Goal: Information Seeking & Learning: Learn about a topic

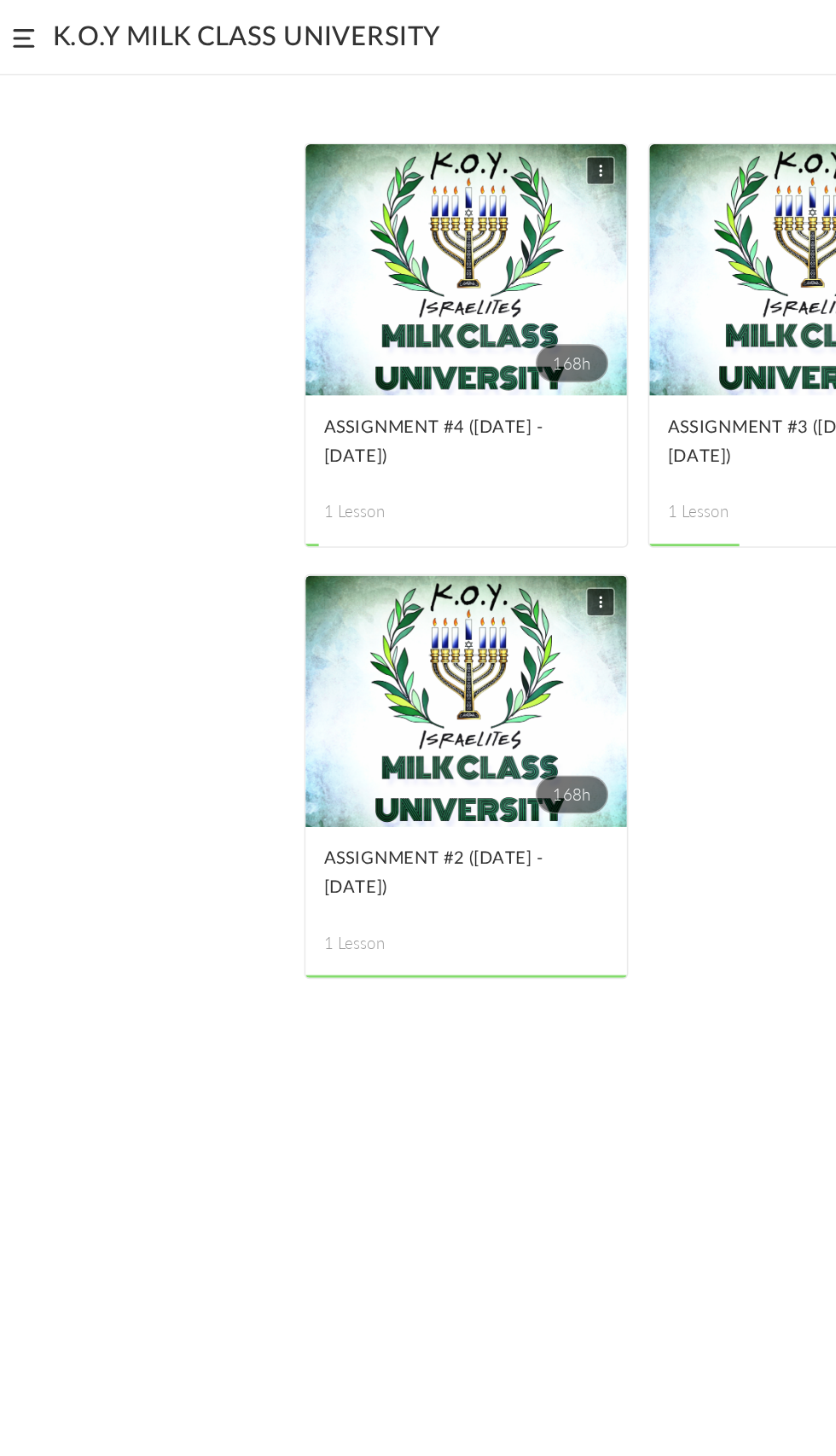
click at [16, 24] on span at bounding box center [14, 24] width 14 height 12
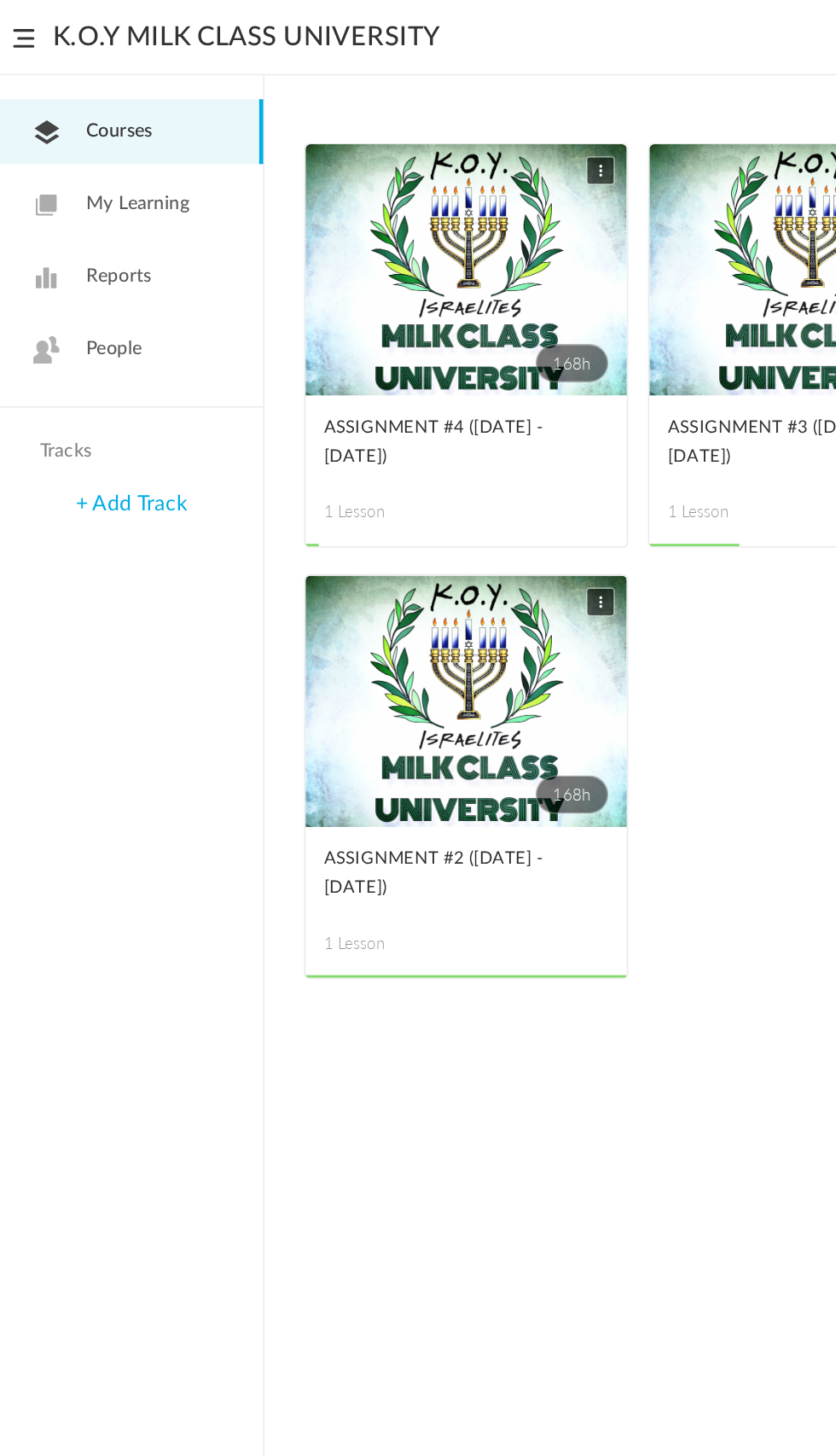
click at [132, 176] on link "Reports" at bounding box center [85, 179] width 170 height 42
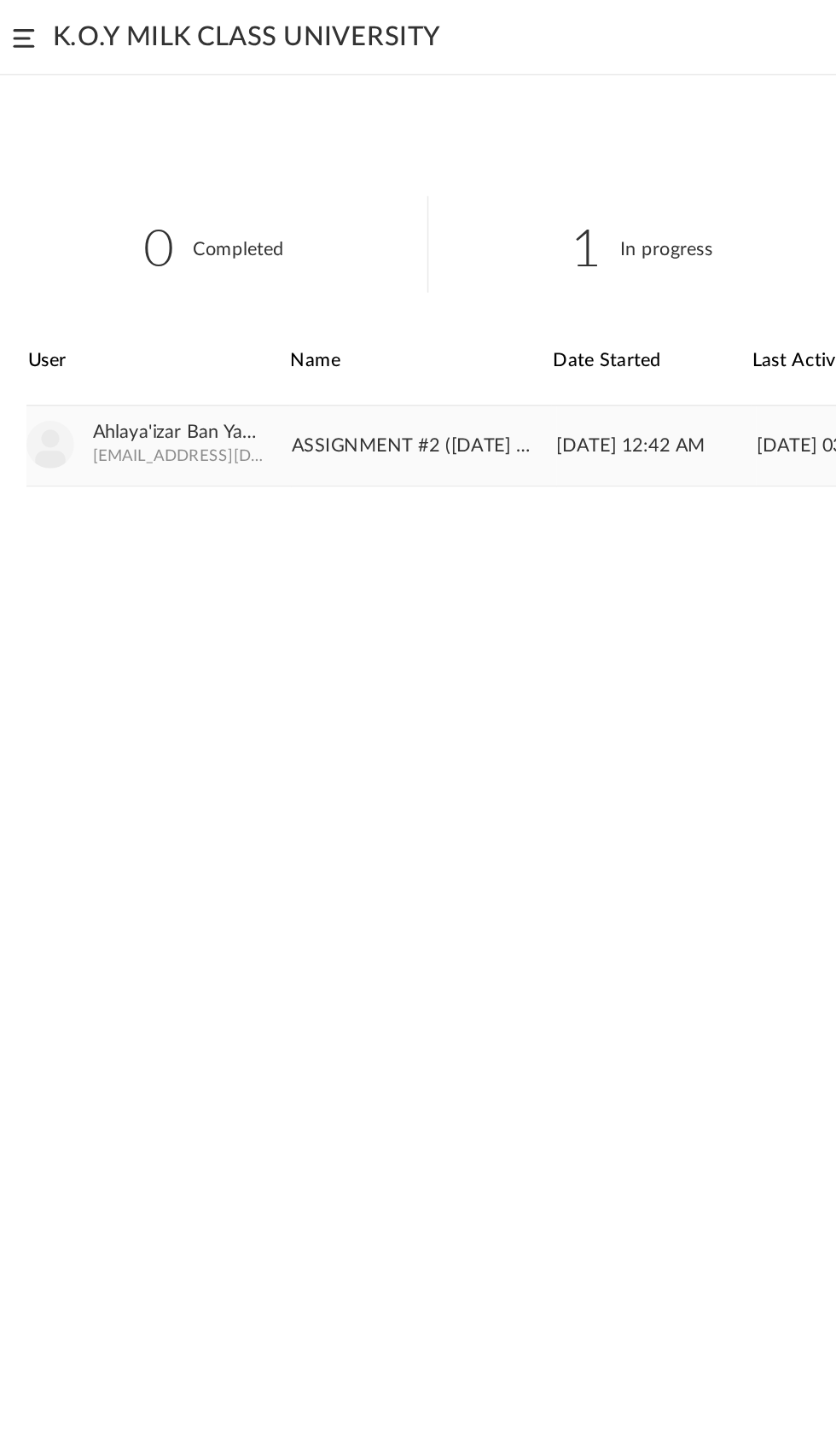
click at [430, 289] on div "02 Sep 2025 12:42 AM" at bounding box center [423, 287] width 127 height 51
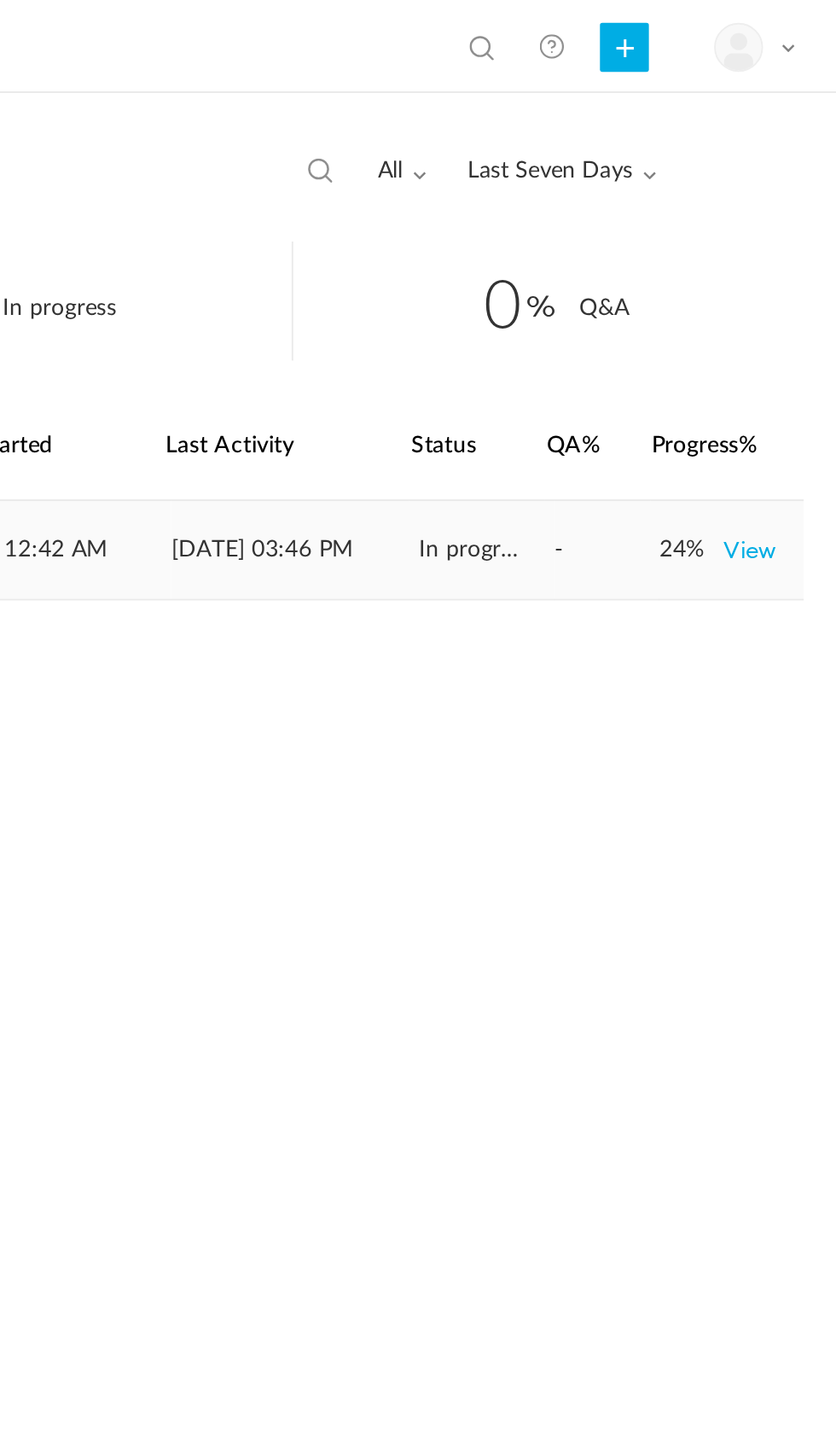
click at [799, 286] on link "View" at bounding box center [791, 287] width 28 height 31
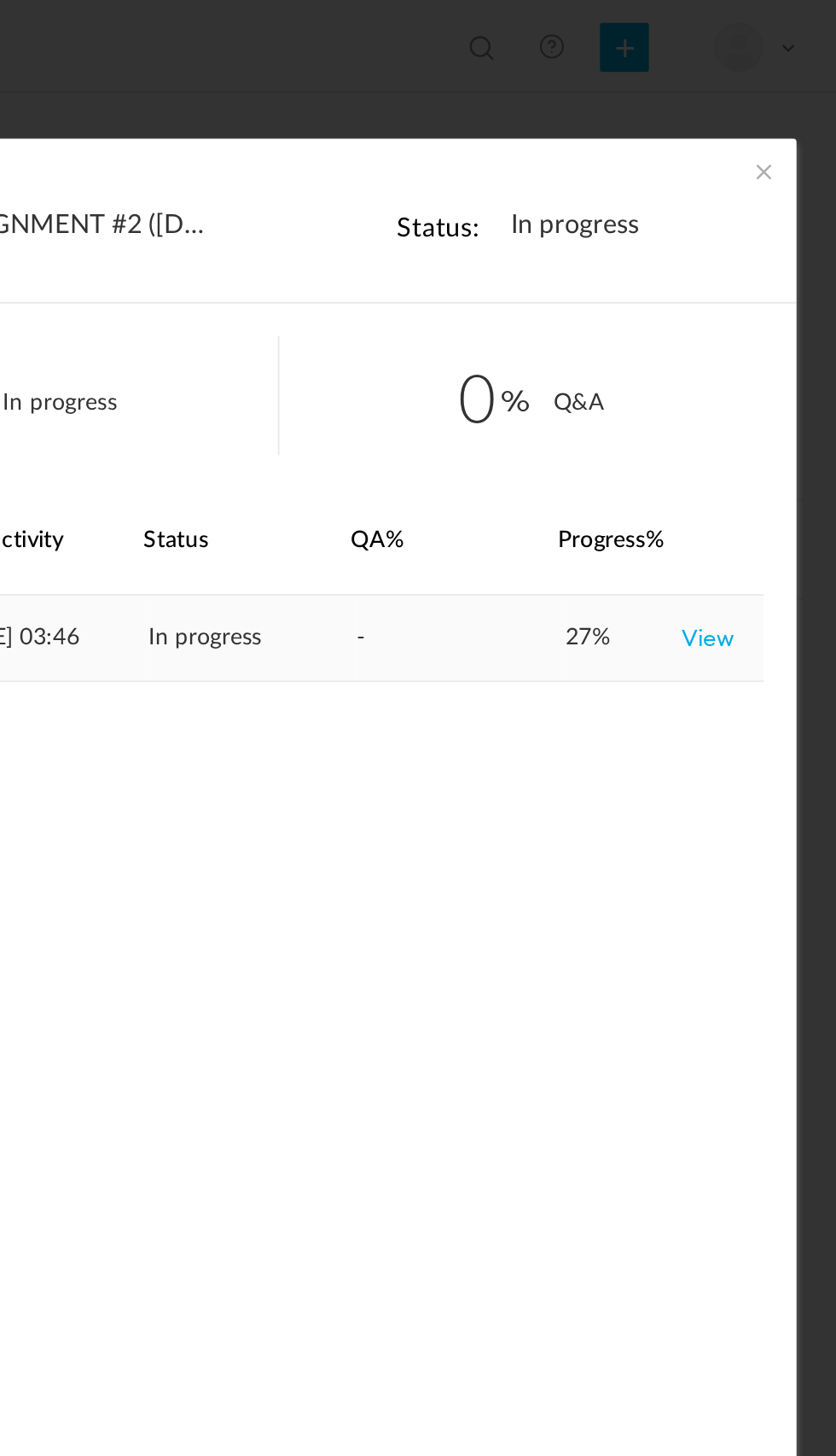
click at [781, 342] on div "27% View" at bounding box center [745, 333] width 101 height 44
click at [769, 338] on link "View" at bounding box center [768, 333] width 28 height 31
click at [773, 336] on link "View" at bounding box center [768, 333] width 28 height 31
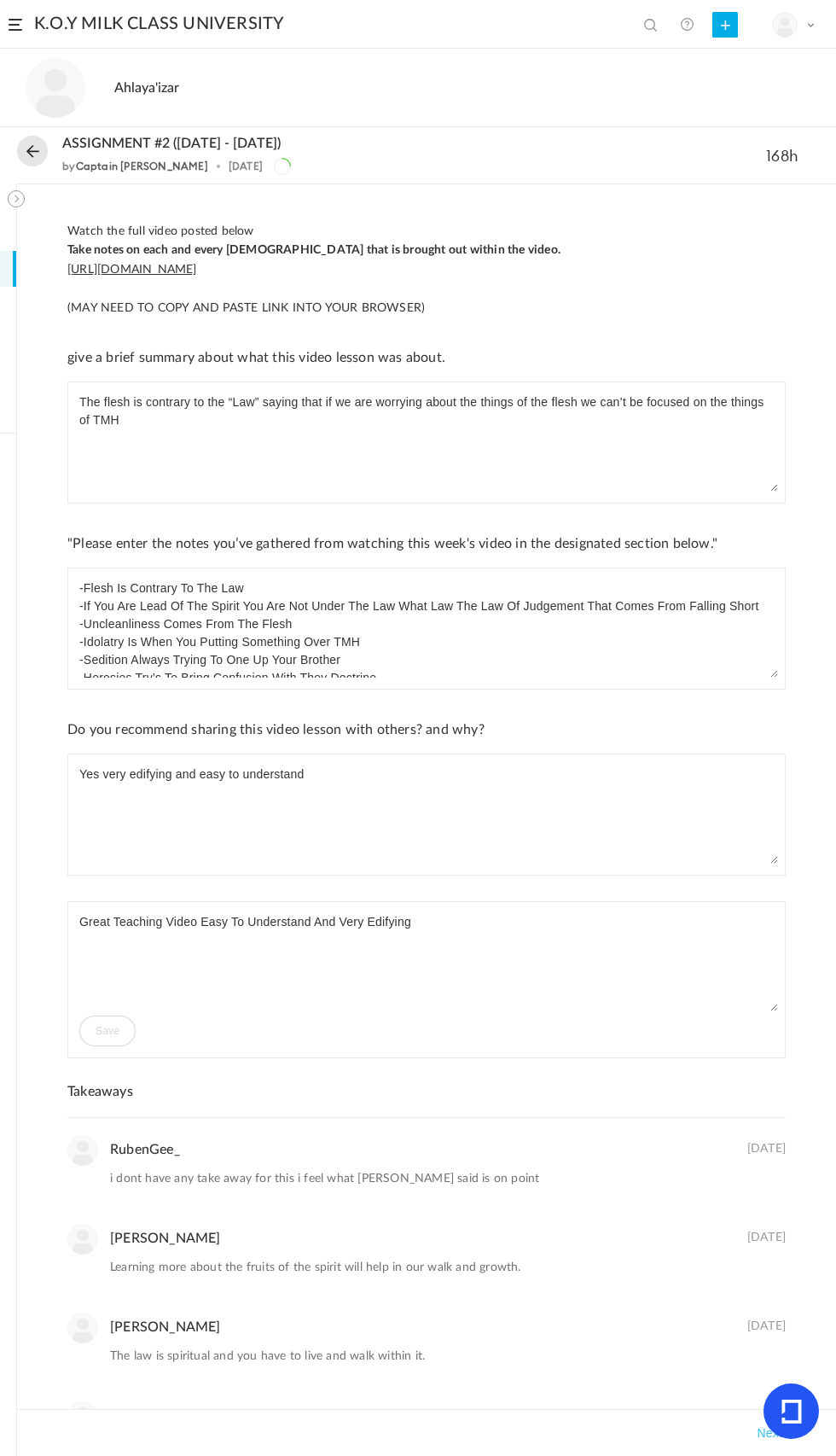
click at [14, 199] on button at bounding box center [16, 199] width 17 height 17
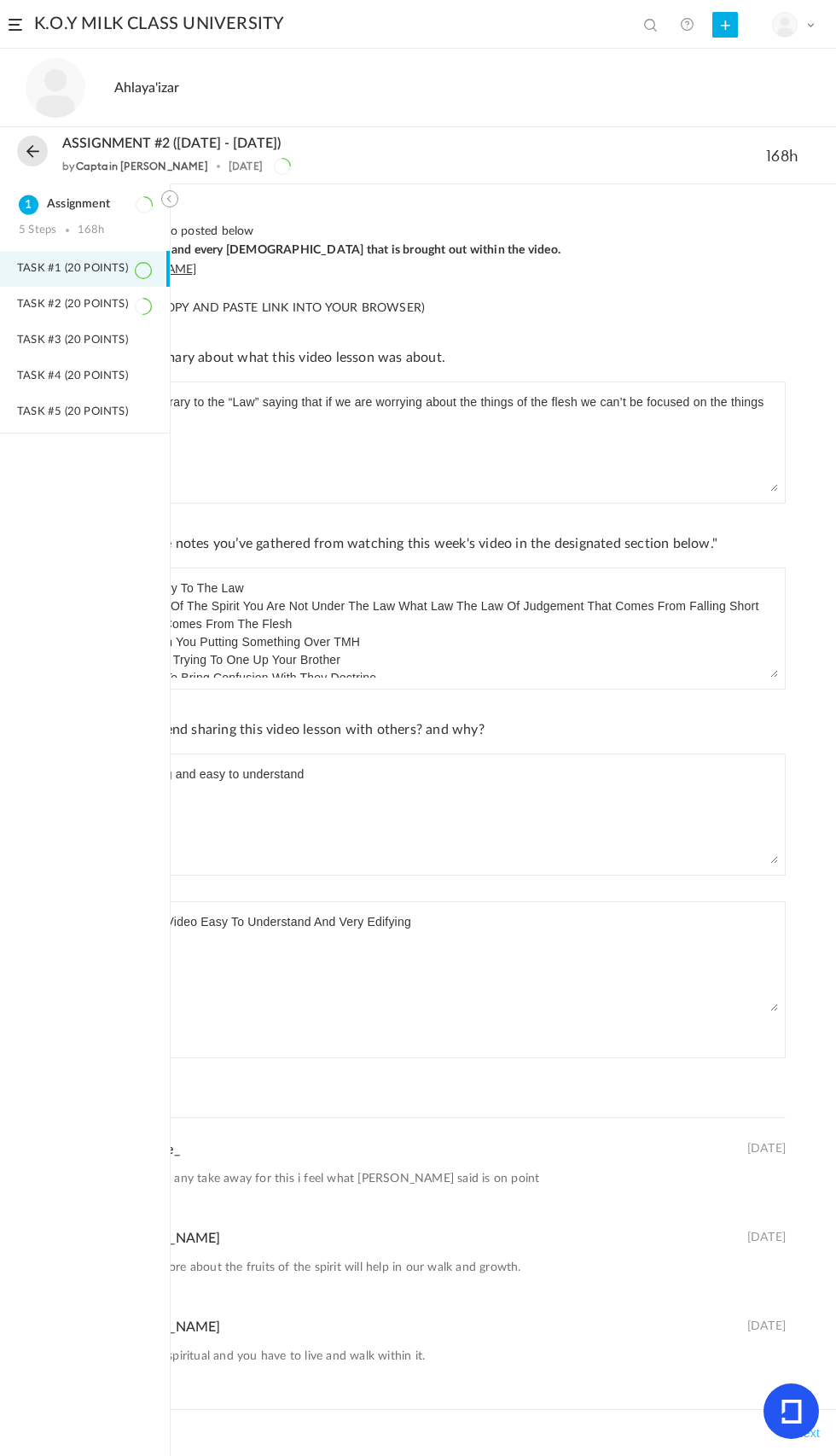
click at [516, 298] on p at bounding box center [427, 288] width 719 height 19
click at [72, 658] on ol "Assignment 5 Steps 168h TASK #1 (20 POINTS) TASK #2 (20 POINTS) TASK #3 (20 POI…" at bounding box center [85, 819] width 170 height 1273
click at [66, 230] on code at bounding box center [68, 230] width 4 height 4
click at [262, 259] on p "Take notes on each and every [DEMOGRAPHIC_DATA] that is brought out within the …" at bounding box center [427, 249] width 719 height 19
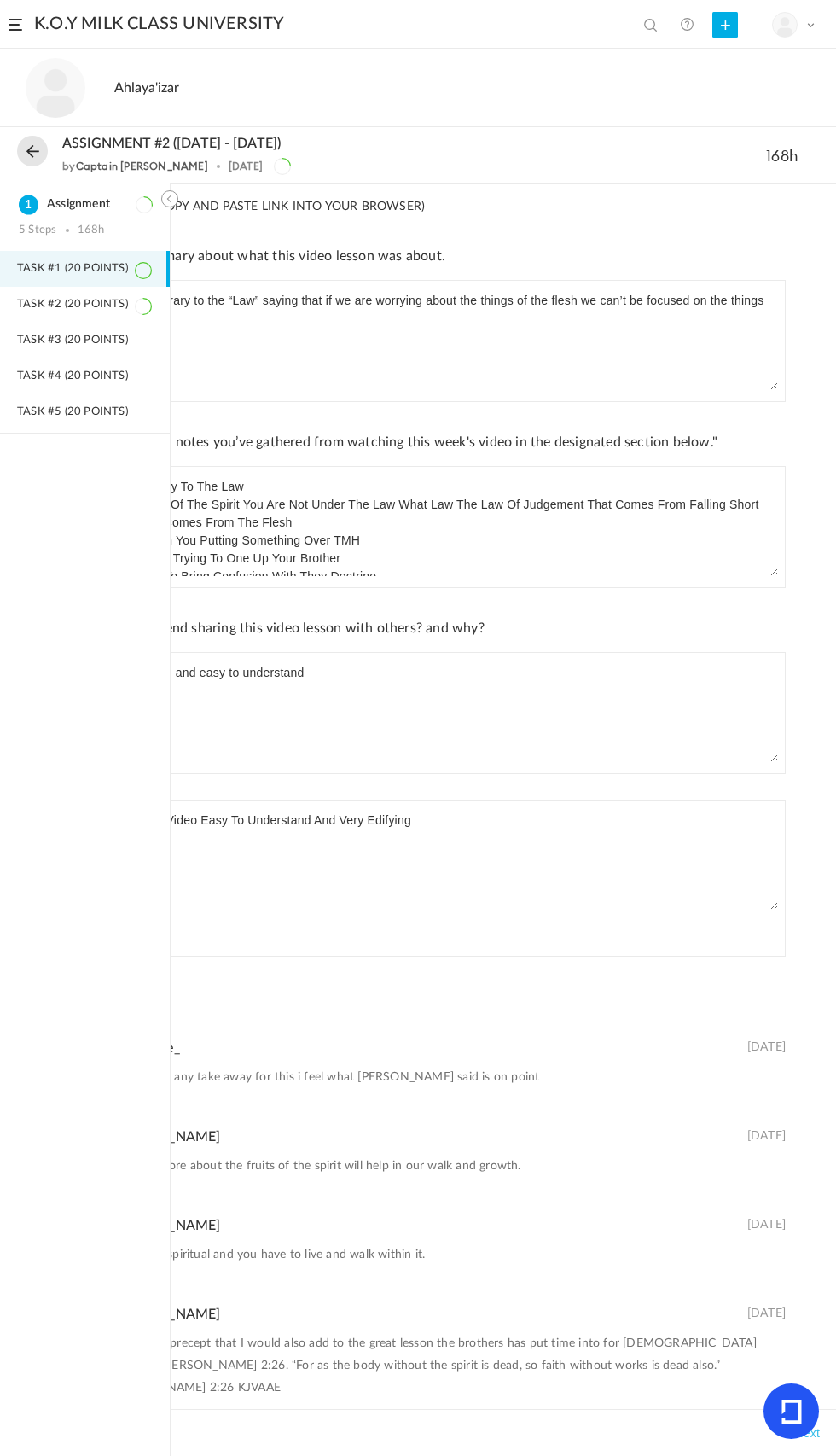
scroll to position [85, 0]
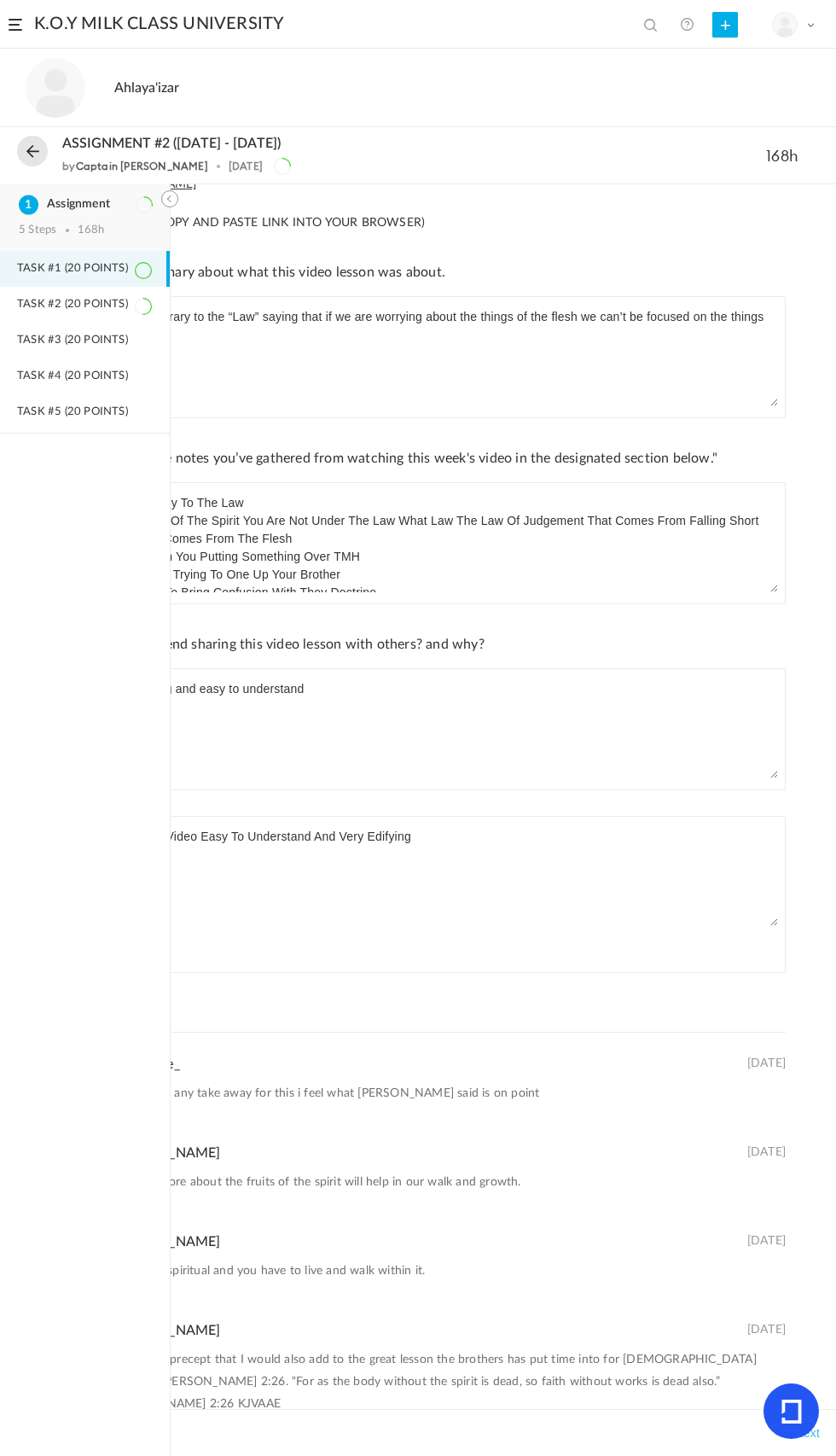
click at [144, 205] on icon at bounding box center [144, 204] width 17 height 17
click at [162, 204] on div "Assignment 5 Steps 168h" at bounding box center [85, 217] width 170 height 68
click at [172, 191] on button at bounding box center [170, 199] width 17 height 17
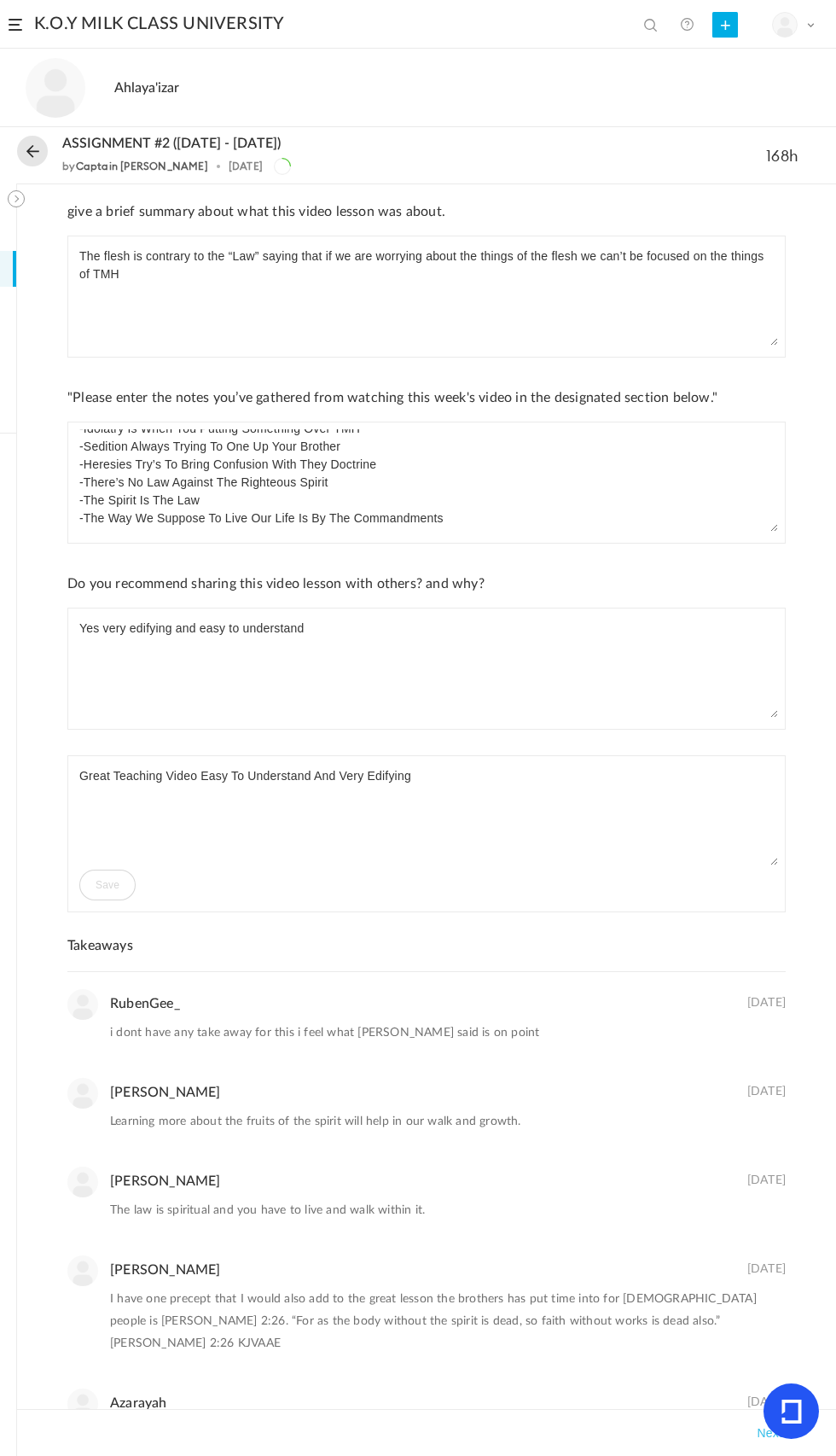
scroll to position [0, 0]
